Goal: Information Seeking & Learning: Learn about a topic

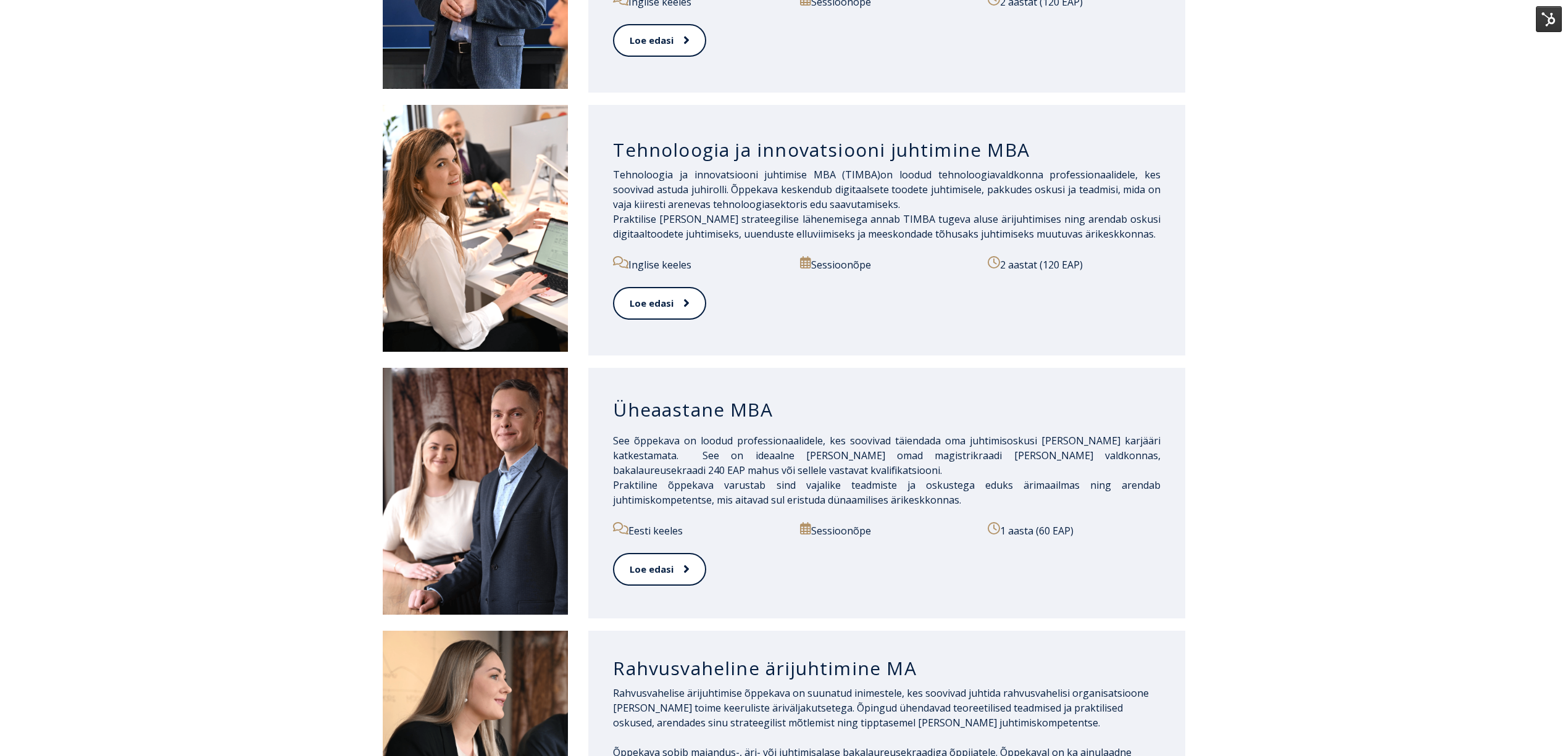
scroll to position [1070, 0]
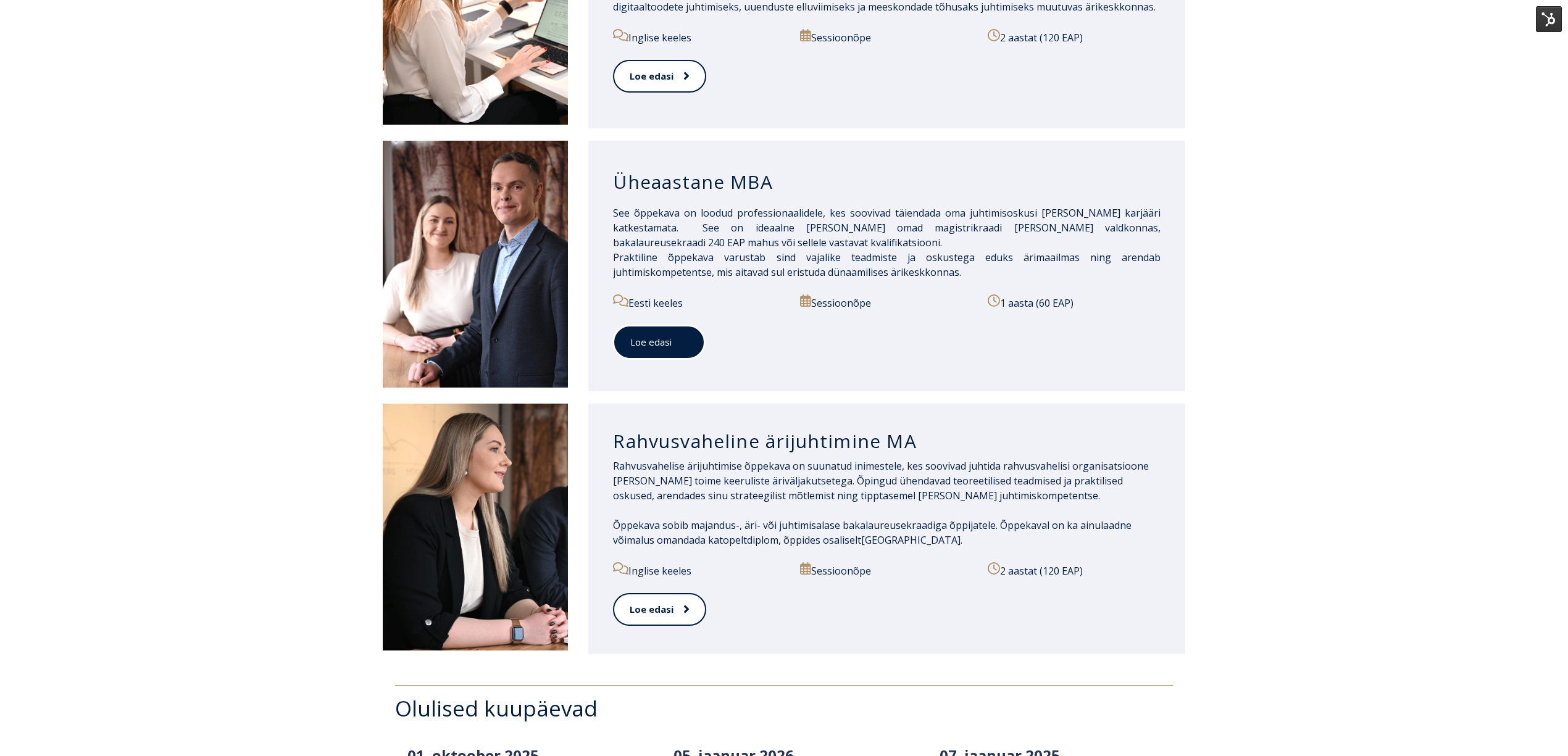
click at [679, 336] on span at bounding box center [679, 342] width 16 height 12
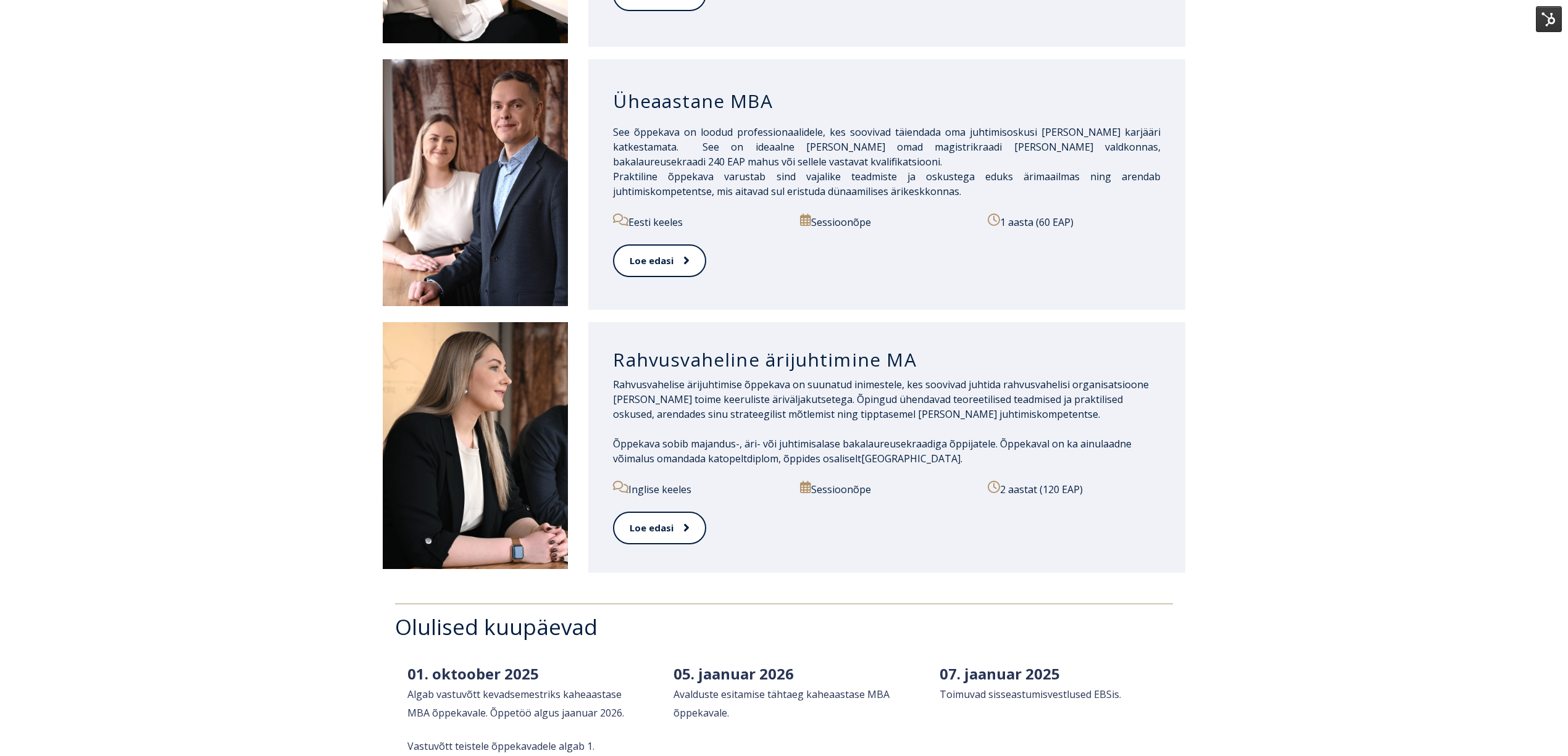
scroll to position [1152, 0]
click at [667, 516] on link "Loe edasi" at bounding box center [659, 527] width 92 height 34
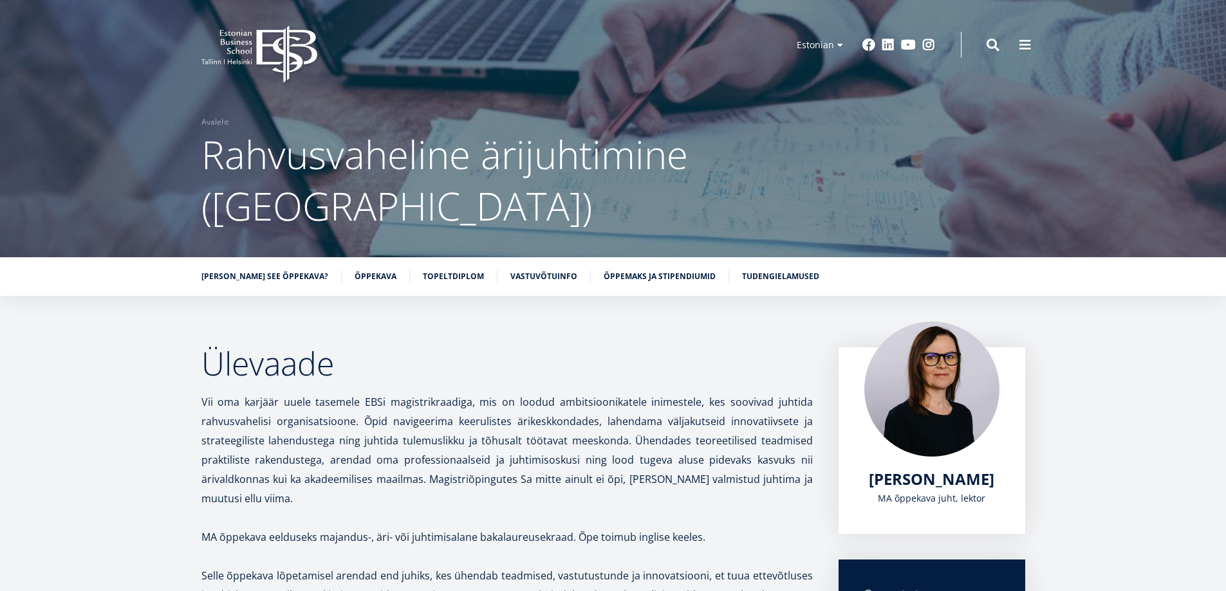
click at [270, 28] on icon "EBS Logo Created with Sketch." at bounding box center [259, 54] width 116 height 57
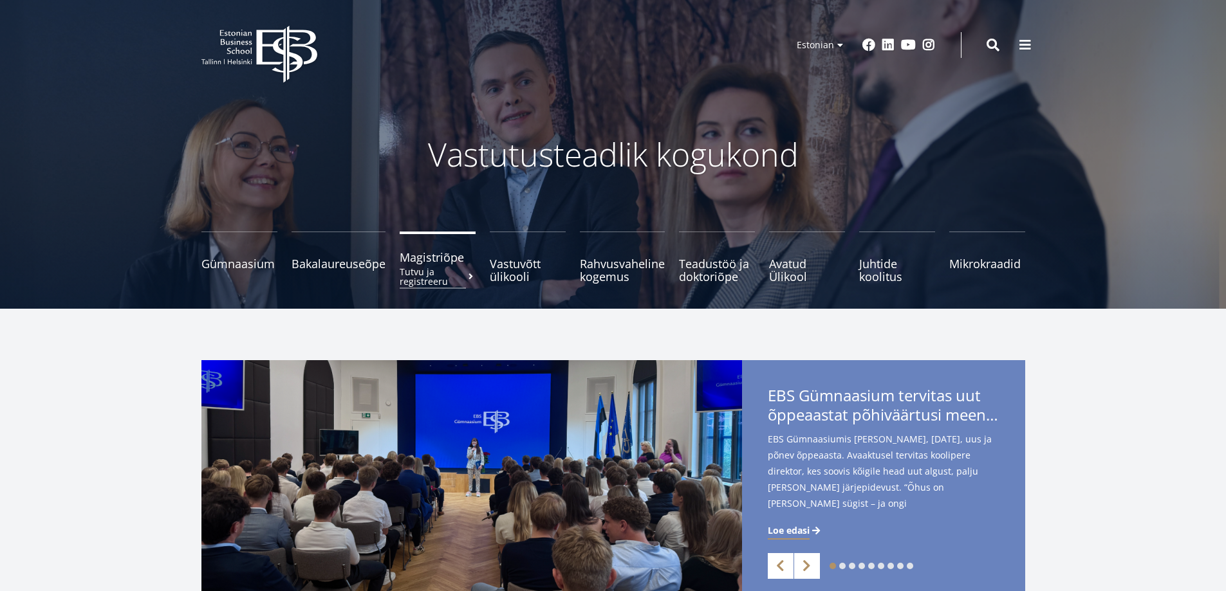
click at [421, 262] on span "Magistriõpe Tutvu ja registreeru" at bounding box center [438, 257] width 76 height 13
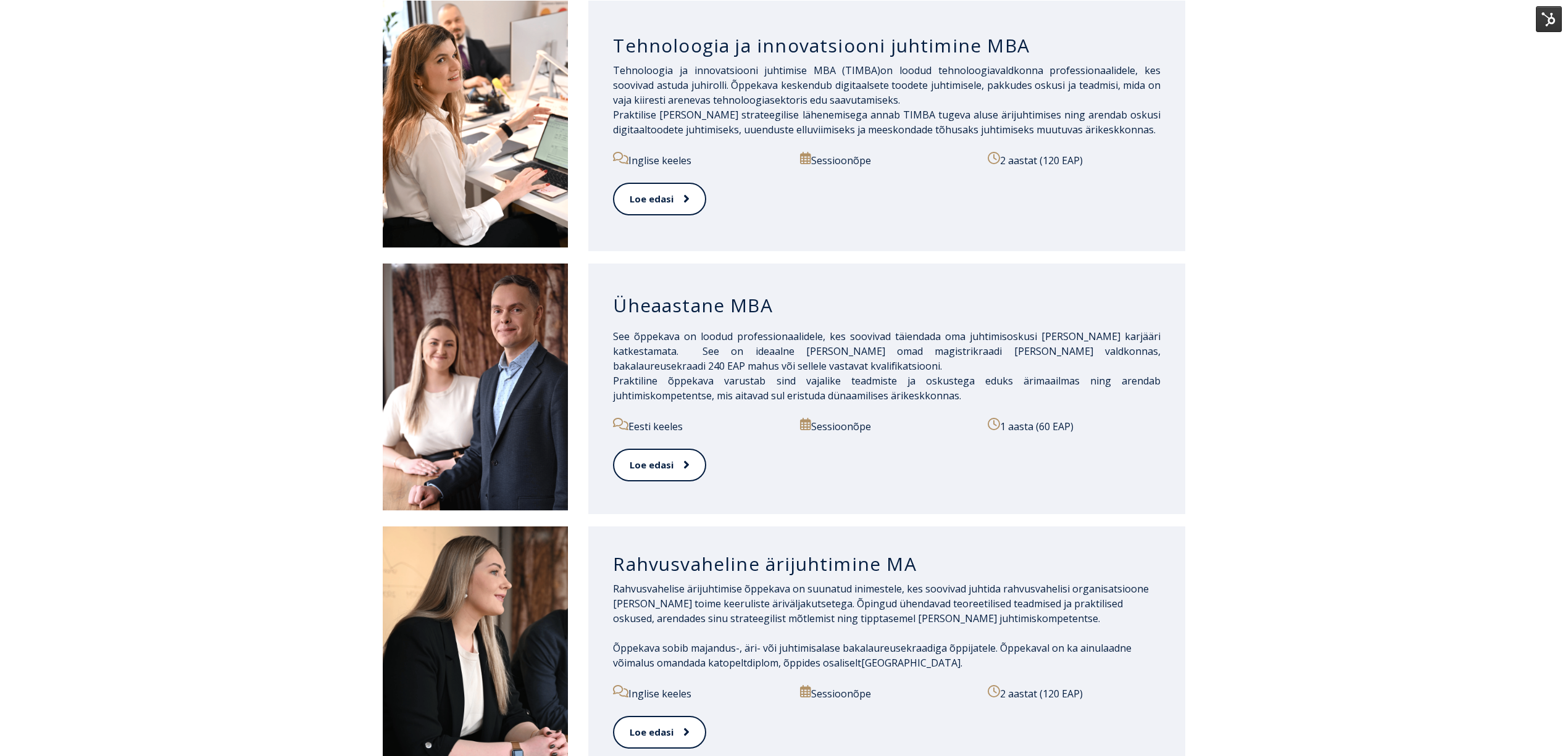
scroll to position [988, 0]
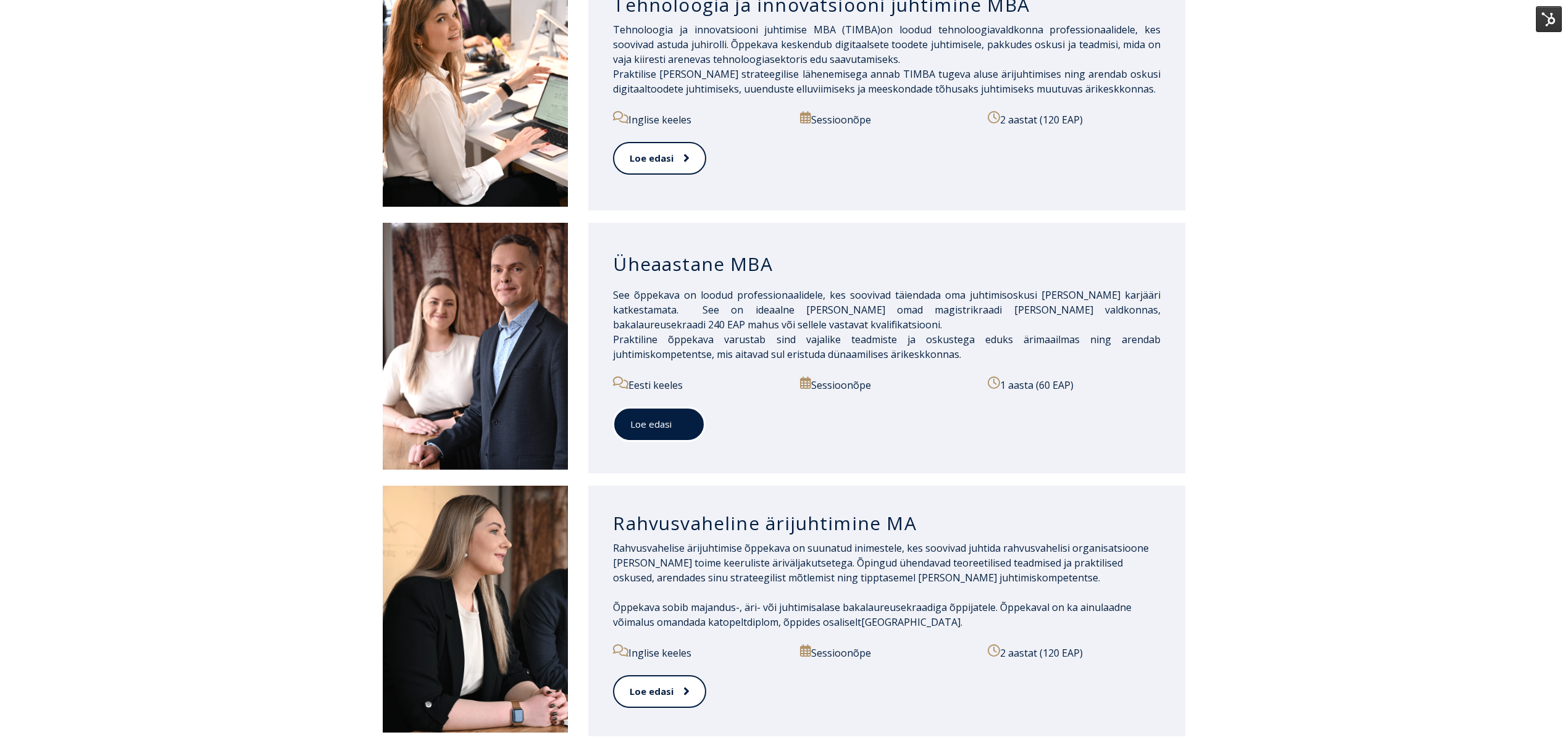
click at [657, 421] on link "Loe edasi" at bounding box center [659, 424] width 92 height 34
